Goal: Use online tool/utility: Utilize a website feature to perform a specific function

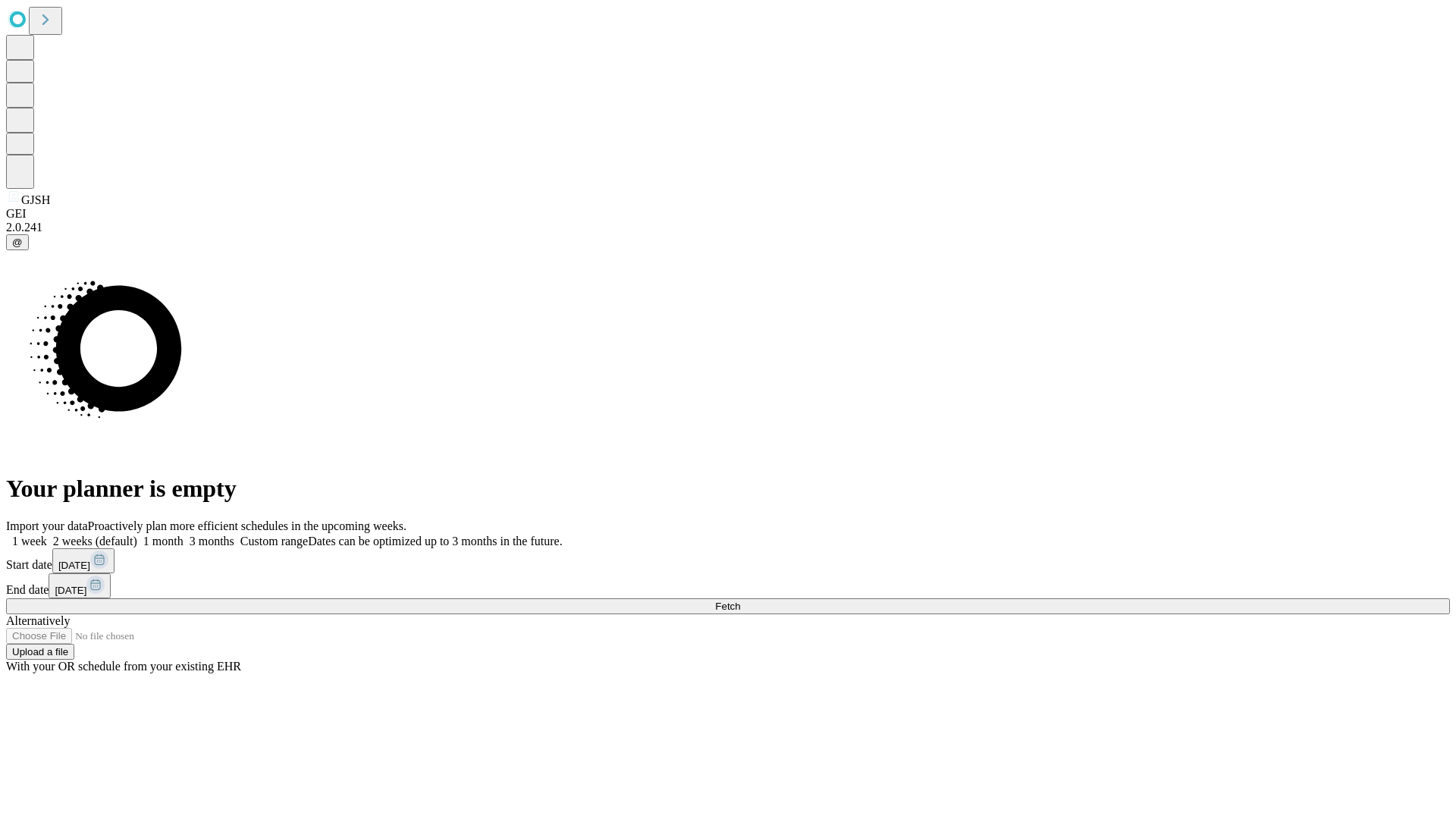
click at [740, 601] on span "Fetch" at bounding box center [727, 606] width 25 height 11
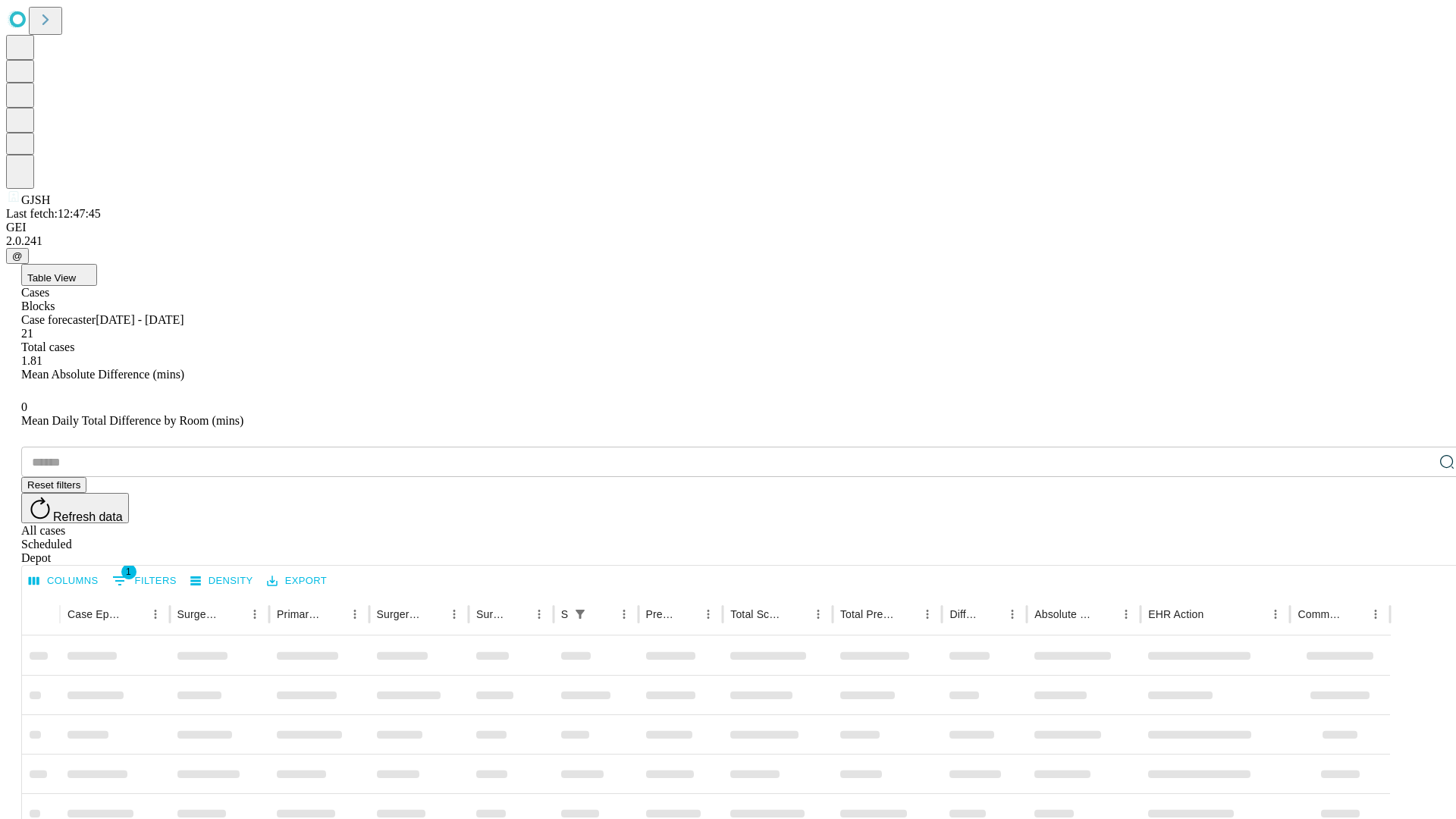
click at [76, 272] on span "Table View" at bounding box center [52, 277] width 49 height 11
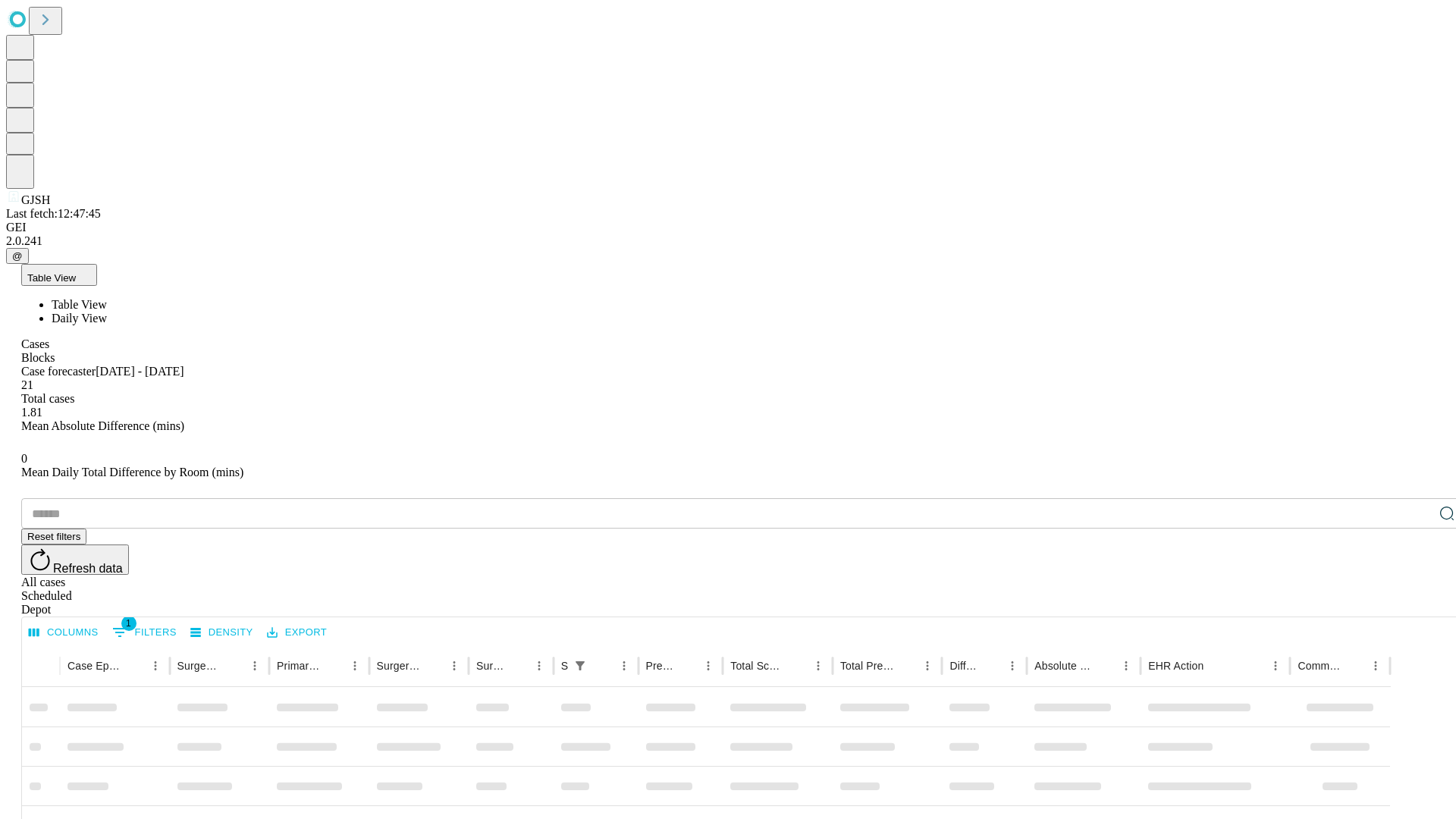
click at [107, 311] on span "Daily View" at bounding box center [79, 318] width 55 height 13
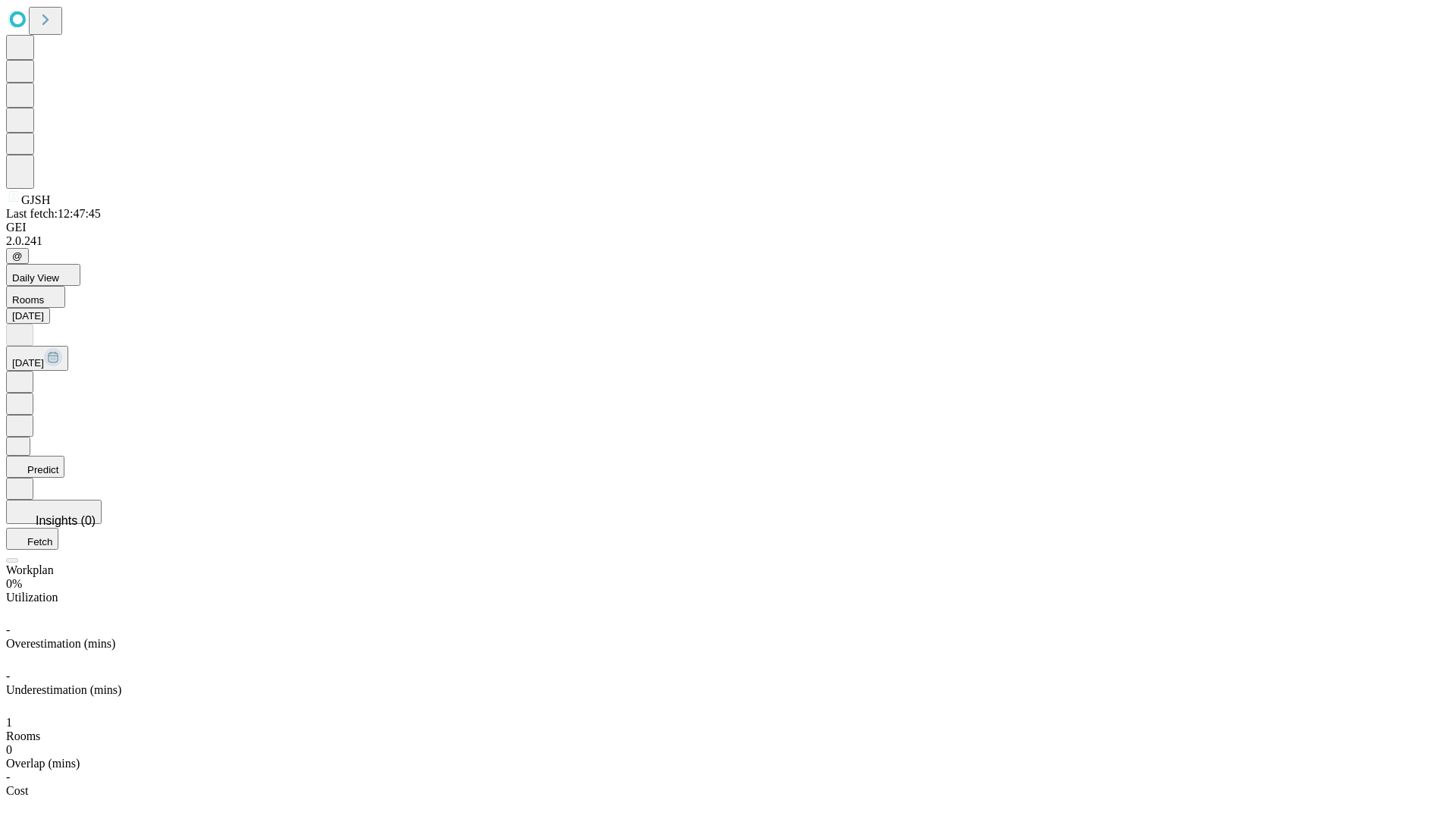
click at [65, 456] on button "Predict" at bounding box center [35, 467] width 58 height 22
